Goal: Communication & Community: Answer question/provide support

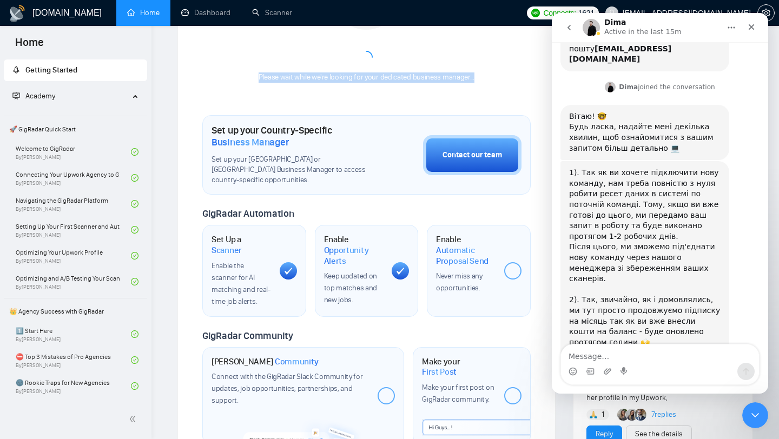
scroll to position [236, 0]
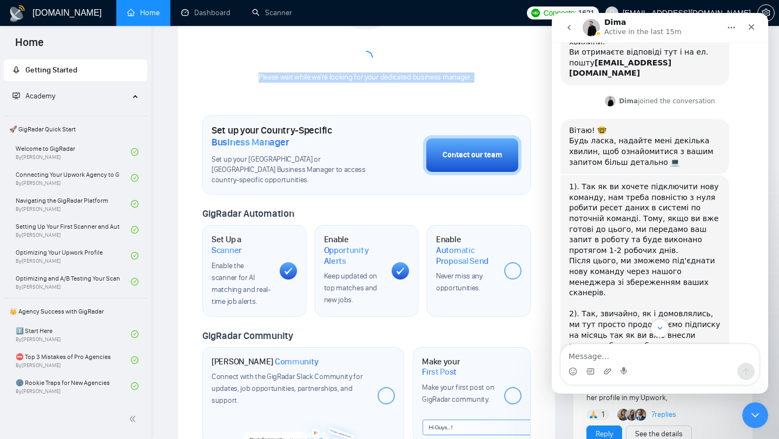
click at [602, 353] on textarea "Message…" at bounding box center [660, 354] width 198 height 18
type textarea "N"
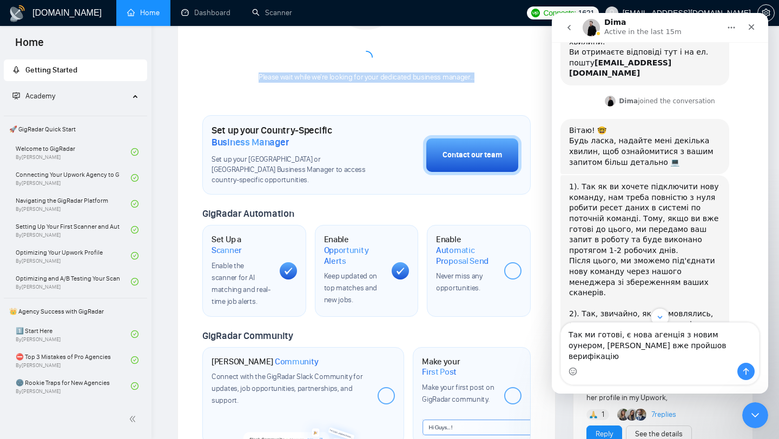
type textarea "Так ми готові, є нова агенція з новим оунером, [PERSON_NAME] вже пройшов верифі…"
click at [743, 374] on icon "Send a message…" at bounding box center [746, 371] width 9 height 9
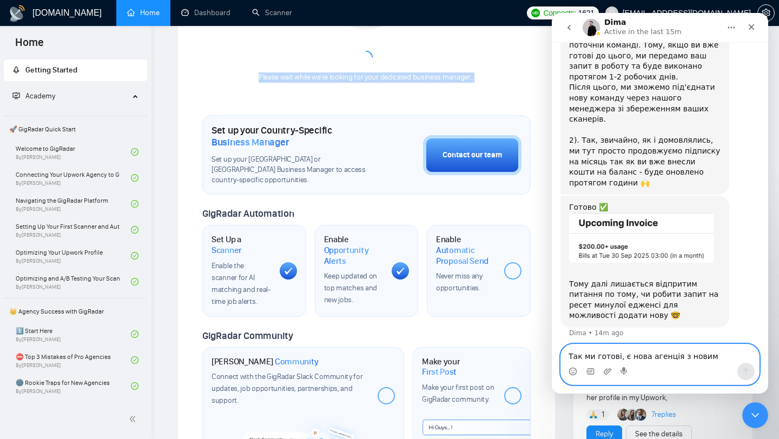
scroll to position [427, 0]
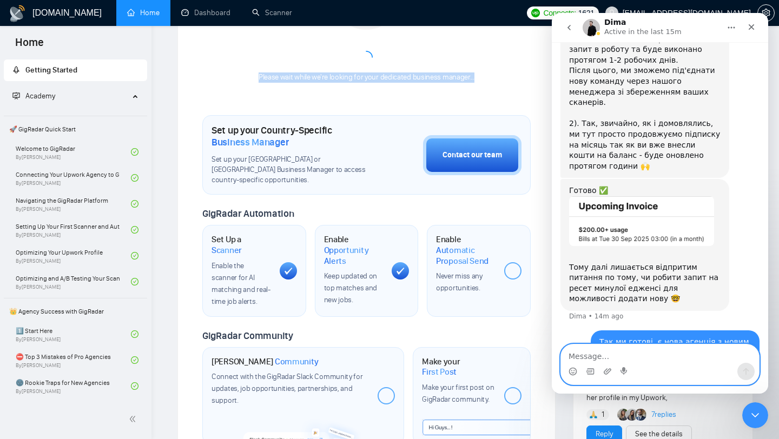
type textarea "[PERSON_NAME]"
type textarea "Дякую"
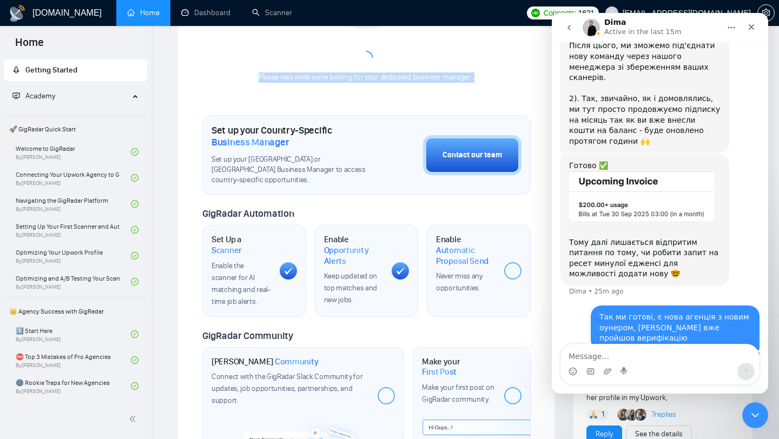
scroll to position [493, 0]
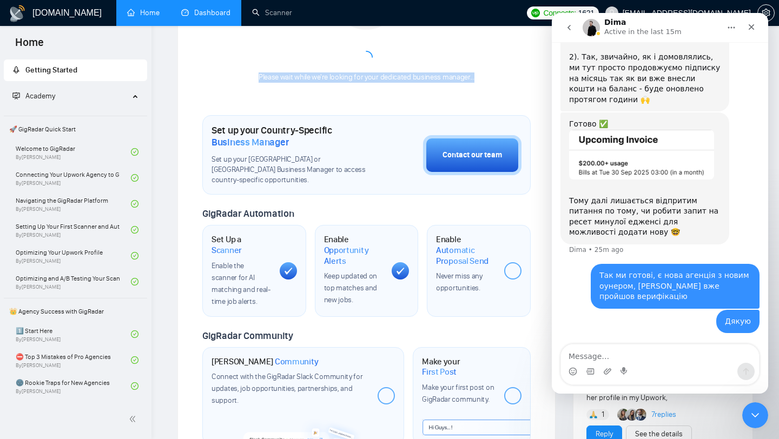
click at [207, 17] on link "Dashboard" at bounding box center [205, 12] width 49 height 9
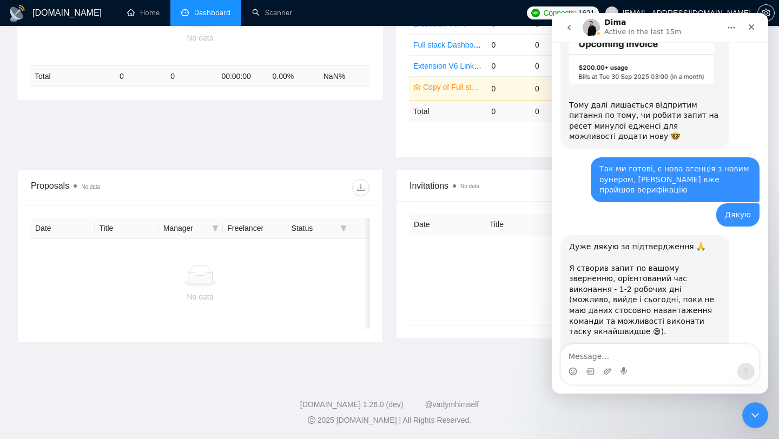
scroll to position [590, 0]
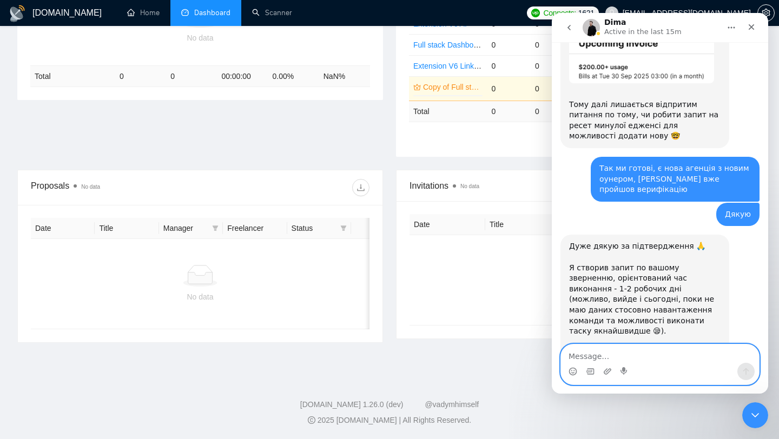
click at [588, 355] on textarea "Message…" at bounding box center [660, 354] width 198 height 18
click at [596, 356] on textarea "Дякую, не проблема" at bounding box center [660, 354] width 198 height 18
click at [682, 351] on textarea "Дякую, це не проблема" at bounding box center [660, 354] width 198 height 18
type textarea "Дякую, це не проблема)"
